Goal: Transaction & Acquisition: Purchase product/service

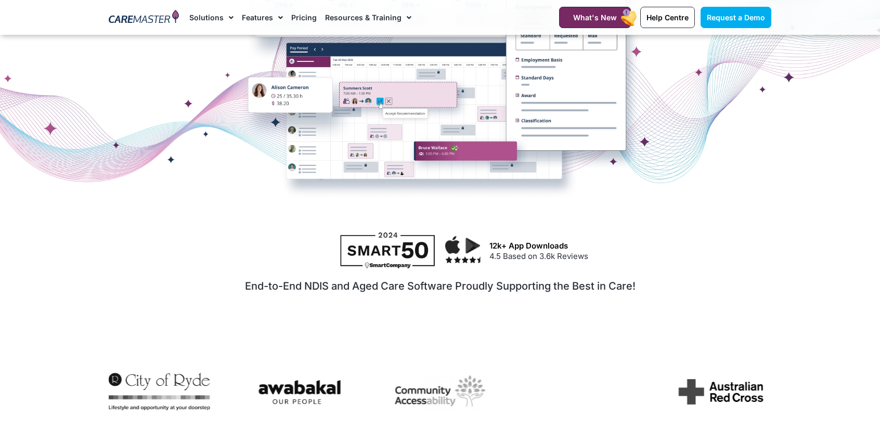
scroll to position [468, 0]
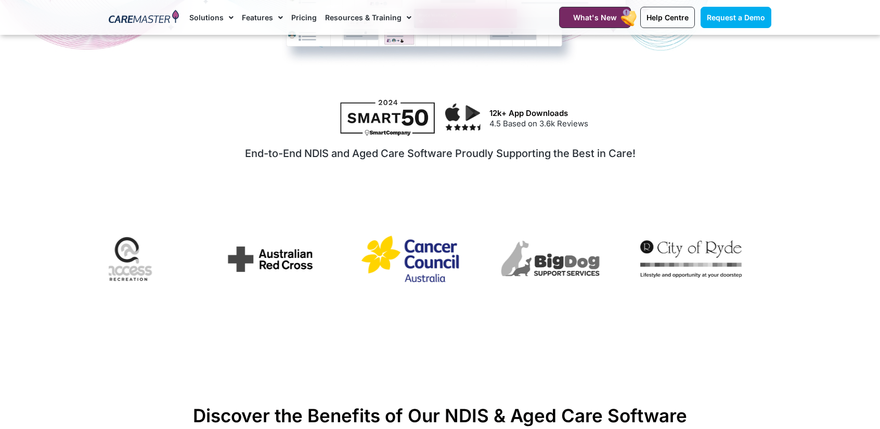
click at [394, 283] on img "2 / 7" at bounding box center [410, 259] width 101 height 56
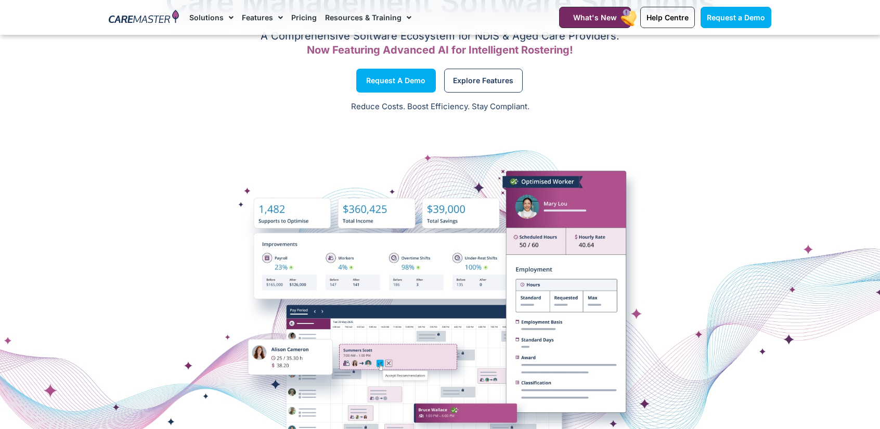
scroll to position [0, 0]
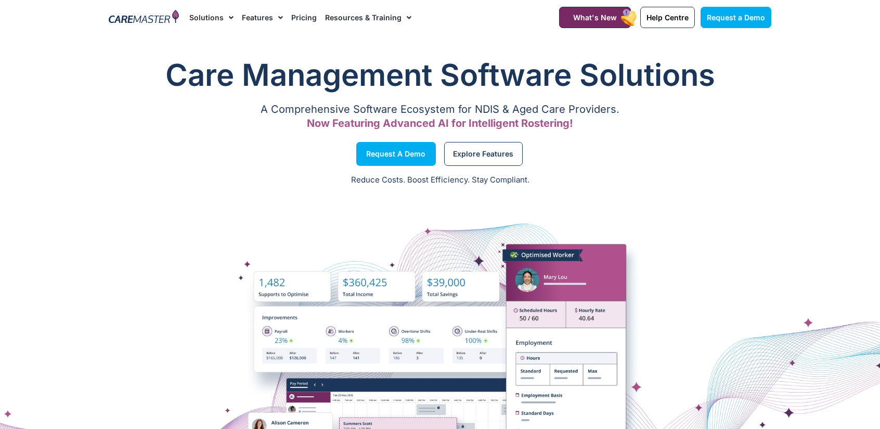
click at [301, 16] on link "Pricing" at bounding box center [303, 17] width 25 height 35
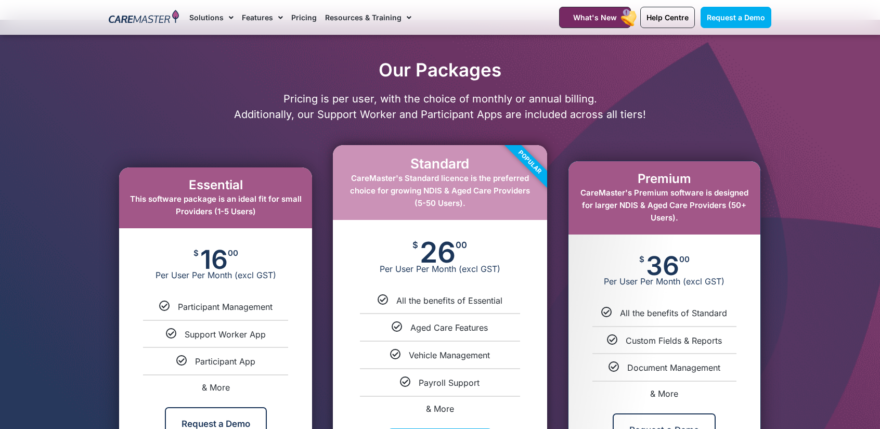
scroll to position [468, 0]
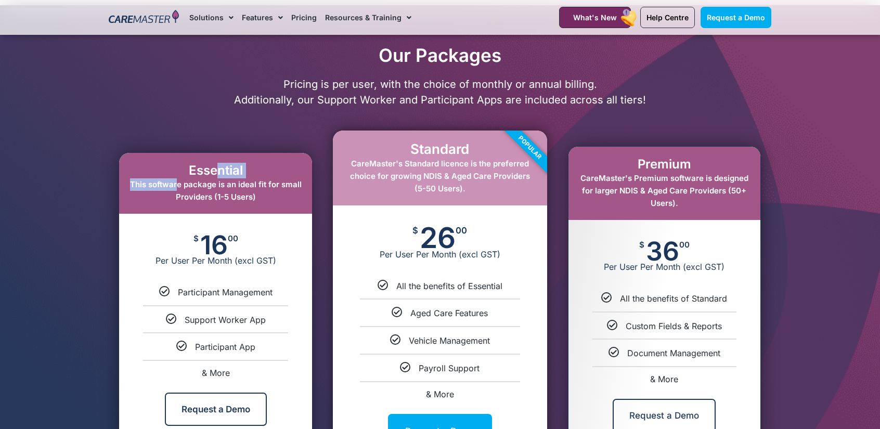
drag, startPoint x: 174, startPoint y: 185, endPoint x: 209, endPoint y: 175, distance: 36.6
click at [210, 176] on div "Essential This software package is an ideal fit for small Providers (1-5 Users)" at bounding box center [215, 183] width 193 height 61
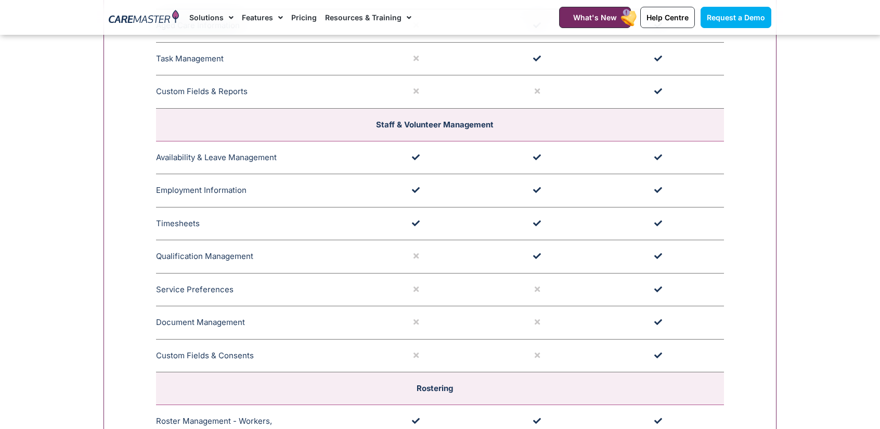
scroll to position [1561, 0]
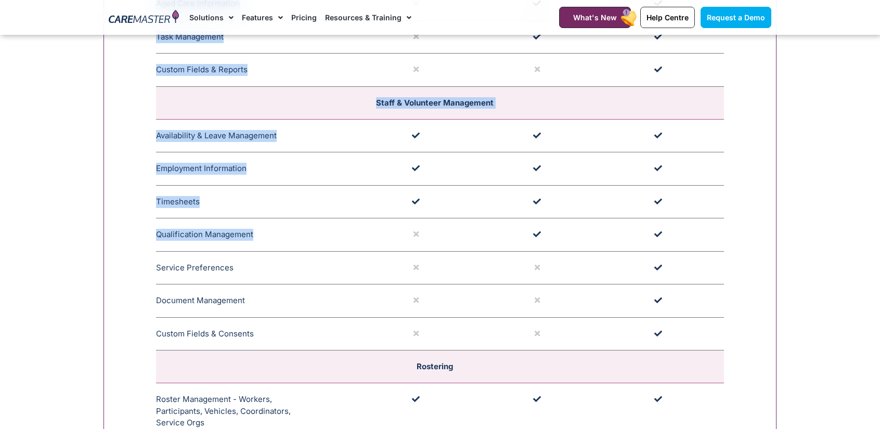
drag, startPoint x: 158, startPoint y: 171, endPoint x: 337, endPoint y: 240, distance: 191.7
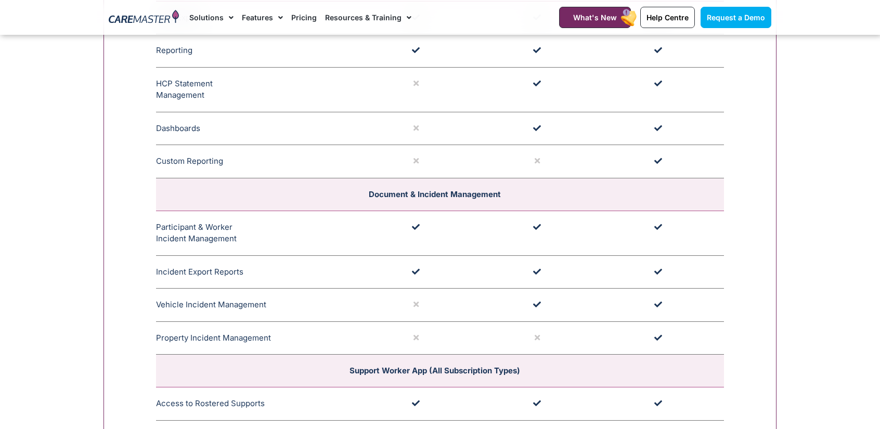
scroll to position [2602, 0]
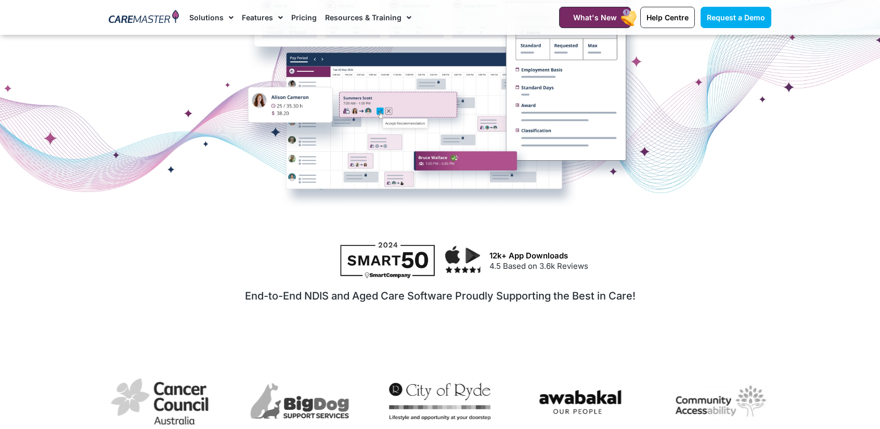
scroll to position [364, 0]
